Goal: Task Accomplishment & Management: Use online tool/utility

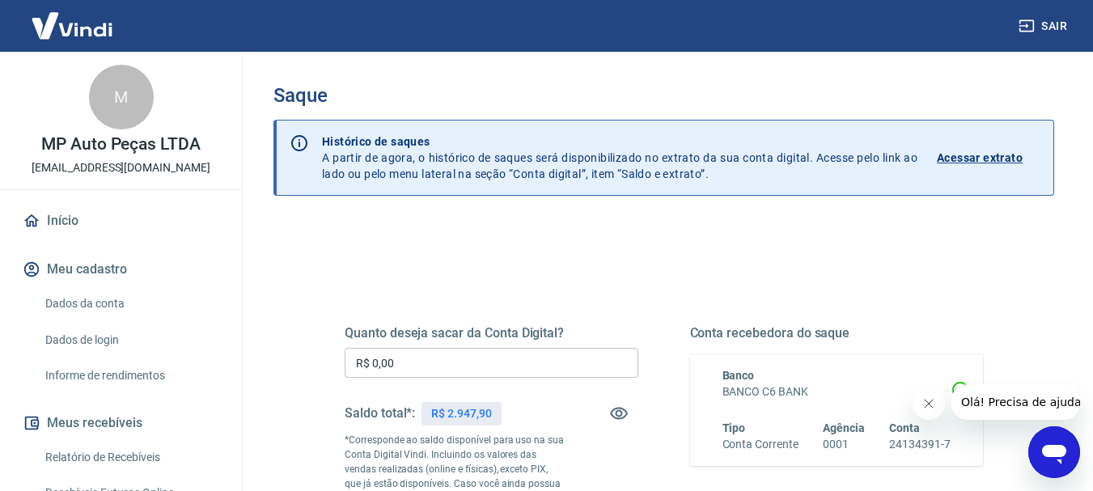
click at [462, 371] on input "R$ 0,00" at bounding box center [492, 363] width 294 height 30
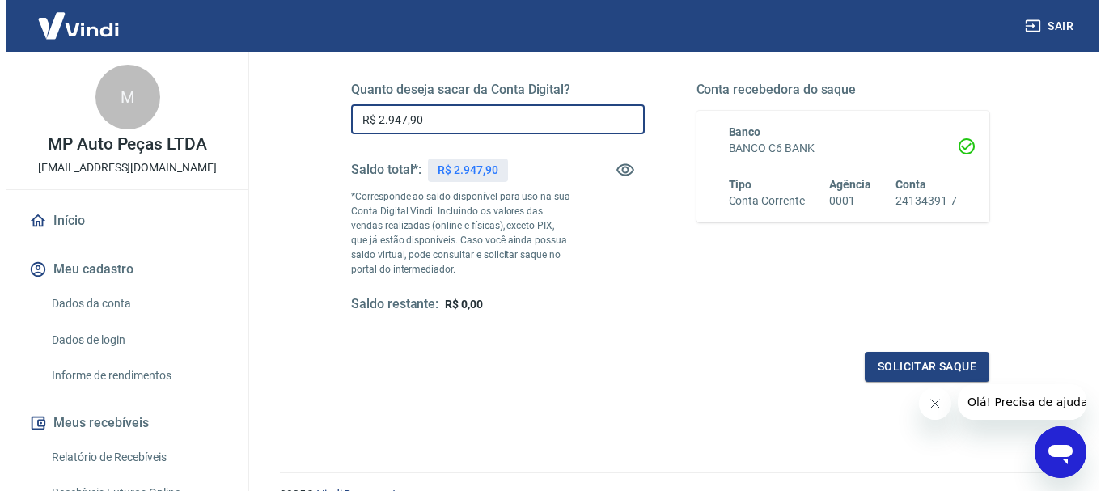
scroll to position [278, 0]
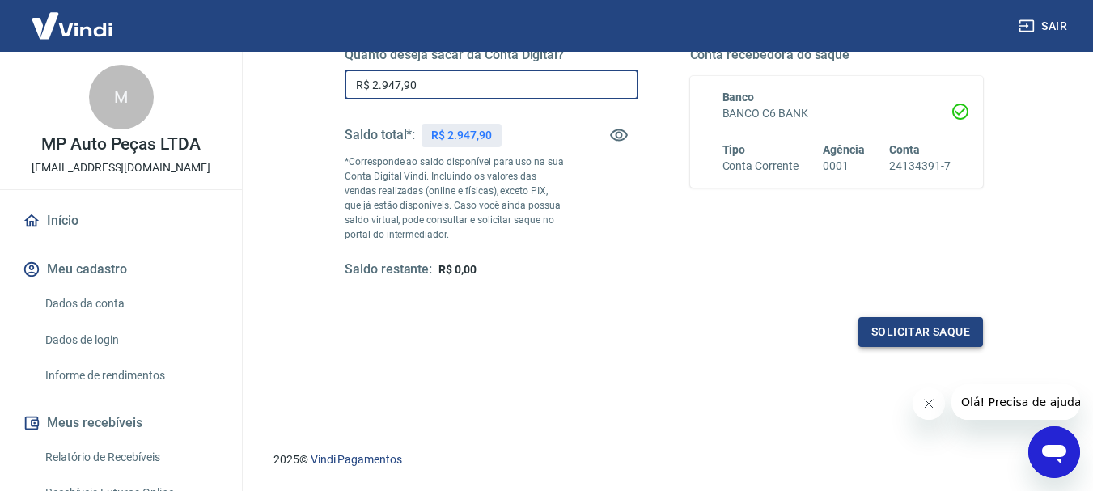
type input "R$ 2.947,90"
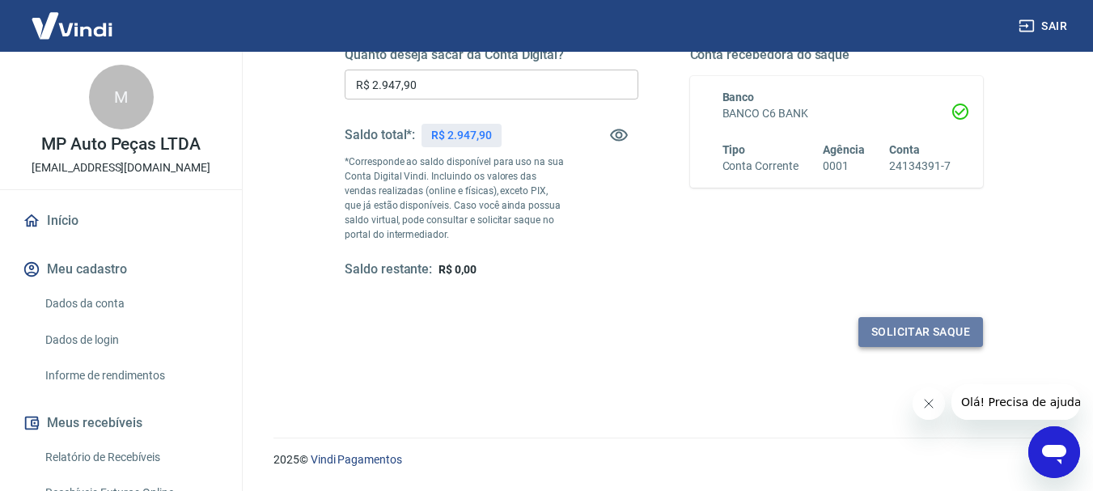
click at [884, 335] on button "Solicitar saque" at bounding box center [920, 332] width 125 height 30
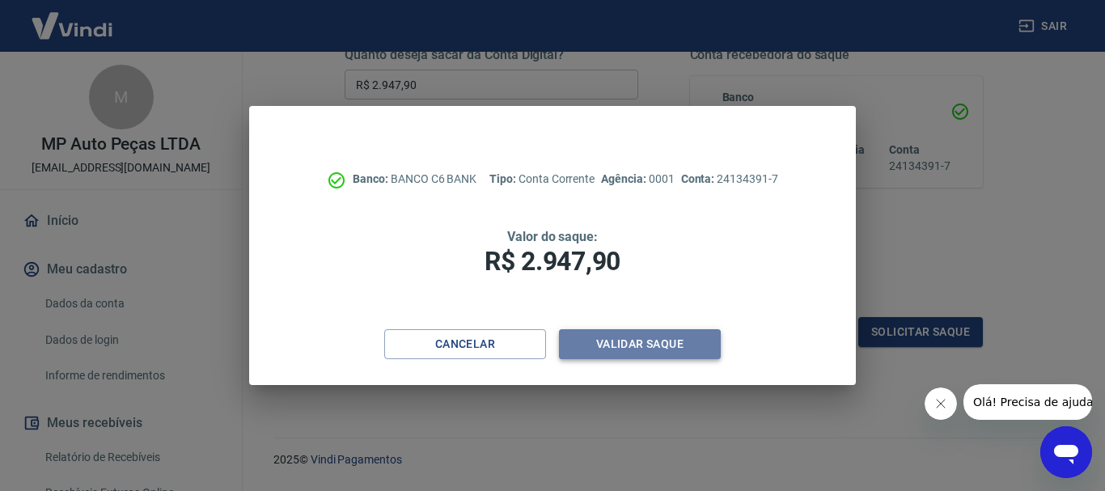
click at [618, 349] on button "Validar saque" at bounding box center [640, 344] width 162 height 30
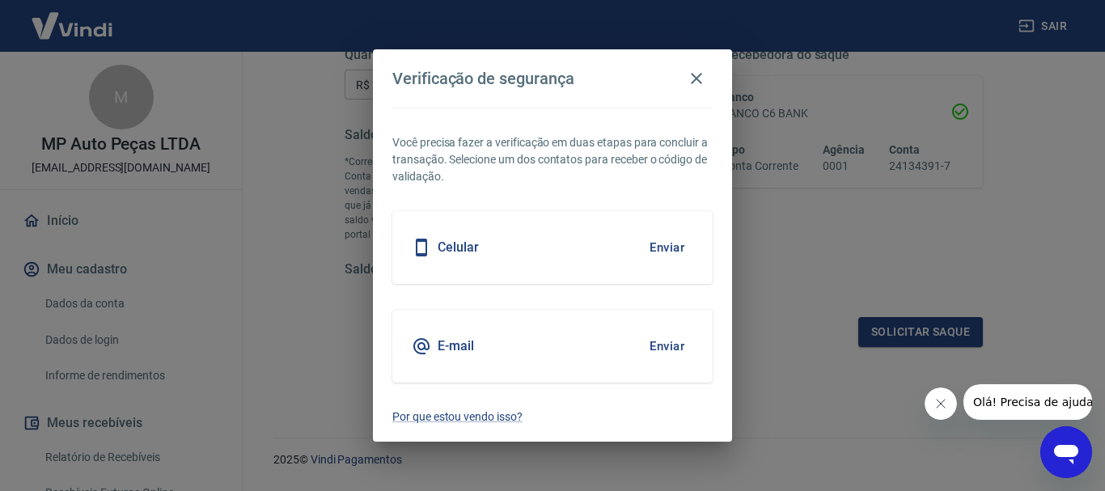
click at [654, 348] on button "Enviar" at bounding box center [667, 346] width 53 height 34
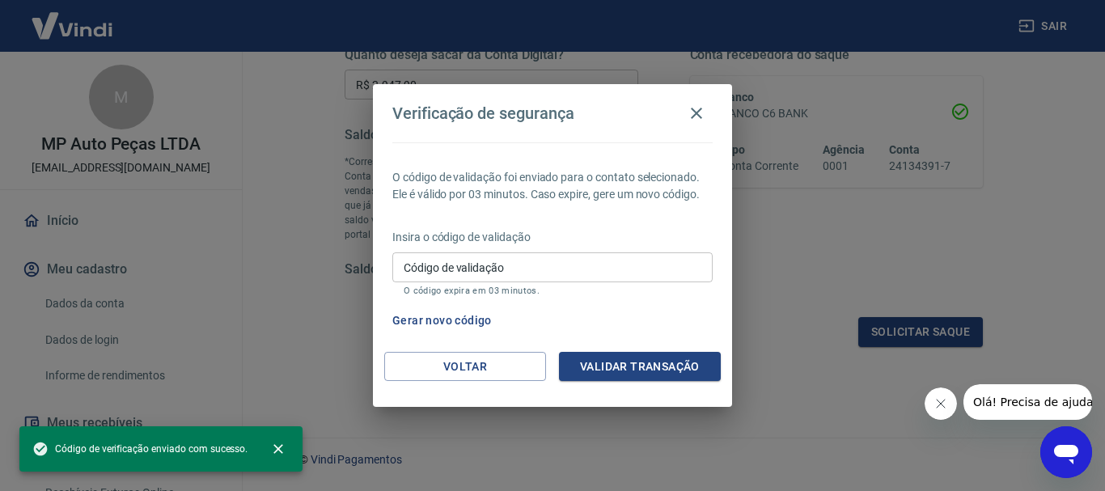
click at [487, 260] on input "Código de validação" at bounding box center [552, 267] width 320 height 30
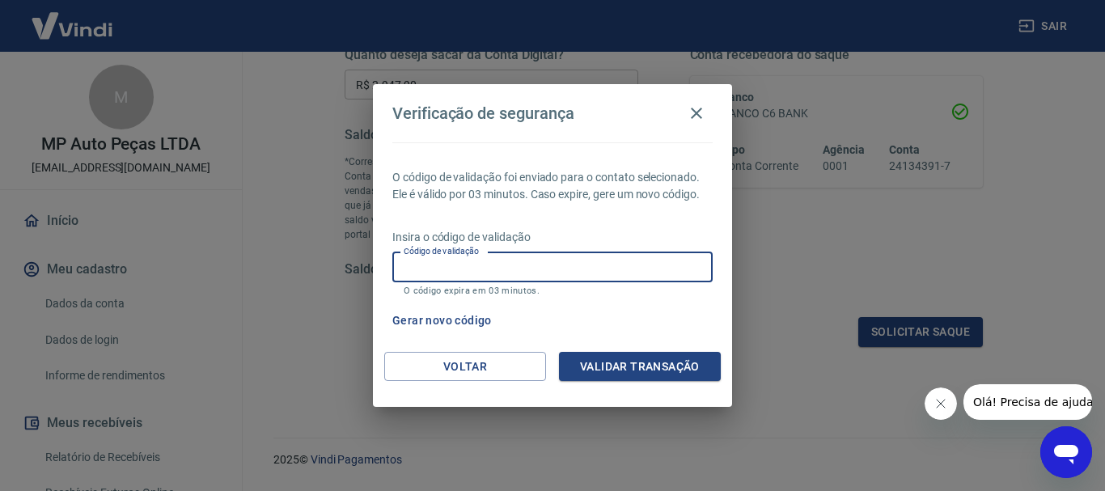
paste input "465256"
type input "465256"
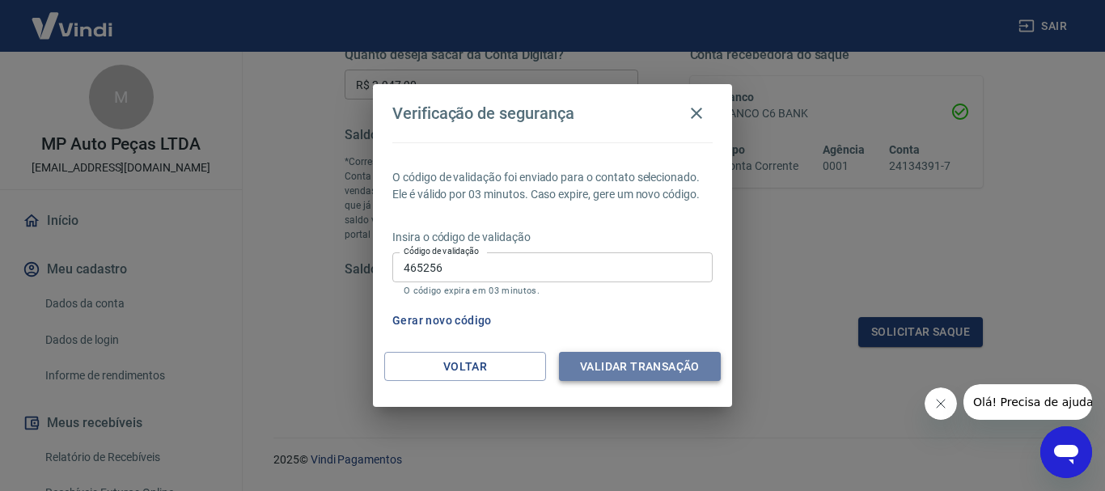
click at [604, 370] on button "Validar transação" at bounding box center [640, 367] width 162 height 30
